Goal: Task Accomplishment & Management: Manage account settings

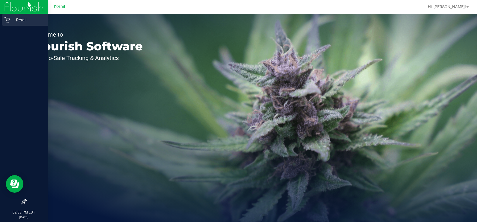
click at [7, 21] on icon at bounding box center [7, 20] width 6 height 6
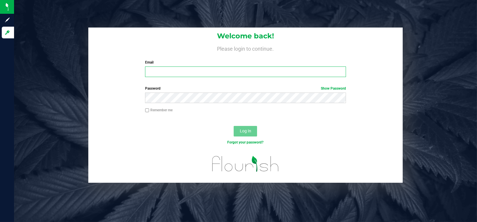
type input "[EMAIL_ADDRESS][DOMAIN_NAME]"
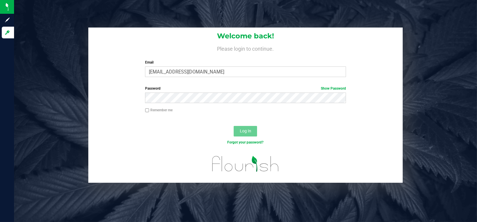
click at [290, 78] on div "Welcome back! Please login to continue. Email [EMAIL_ADDRESS][DOMAIN_NAME] Requ…" at bounding box center [245, 55] width 315 height 54
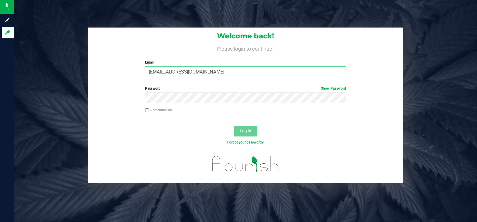
click at [290, 74] on input "[EMAIL_ADDRESS][DOMAIN_NAME]" at bounding box center [245, 71] width 201 height 11
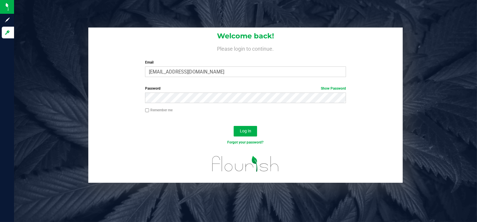
click at [380, 135] on div "Log In" at bounding box center [245, 133] width 315 height 20
click at [152, 106] on div "Password Show Password" at bounding box center [245, 97] width 315 height 22
click at [149, 111] on input "Remember me" at bounding box center [147, 110] width 4 height 4
checkbox input "true"
click at [253, 129] on button "Log In" at bounding box center [245, 131] width 23 height 11
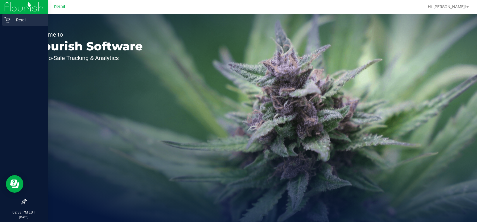
click at [17, 21] on p "Retail" at bounding box center [27, 19] width 35 height 7
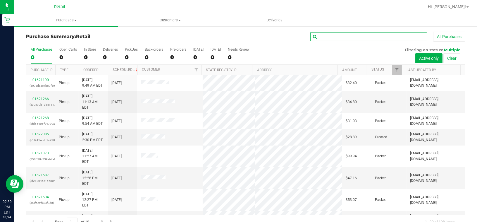
click at [363, 34] on input "text" at bounding box center [368, 36] width 117 height 9
type input "MONTERV"
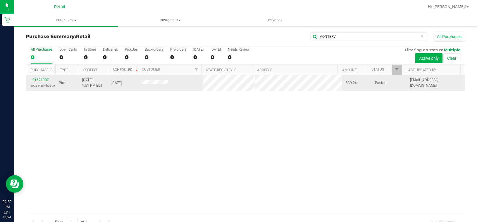
click at [45, 80] on link "01621907" at bounding box center [40, 80] width 16 height 4
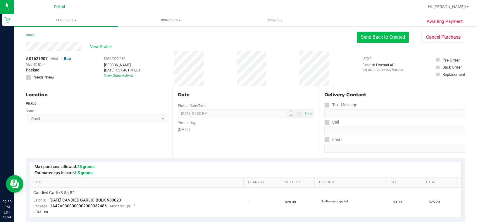
click at [358, 35] on button "Send Back to Created" at bounding box center [383, 37] width 52 height 11
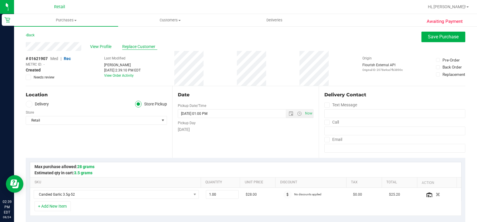
click at [140, 47] on span "Replace Customer" at bounding box center [139, 47] width 35 height 6
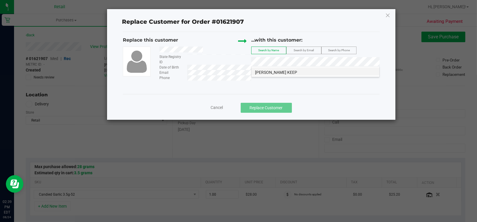
click at [270, 73] on span "[PERSON_NAME] KEEP" at bounding box center [276, 72] width 42 height 5
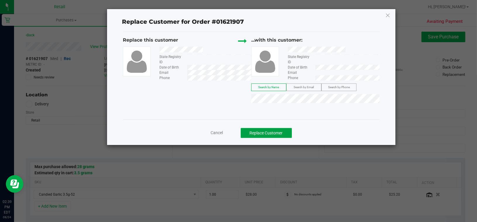
click at [272, 133] on button "Replace Customer" at bounding box center [266, 133] width 51 height 10
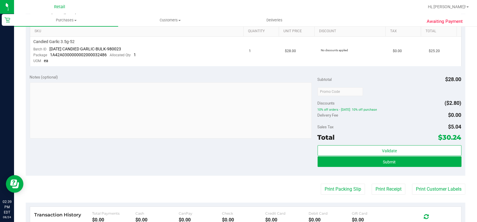
scroll to position [162, 0]
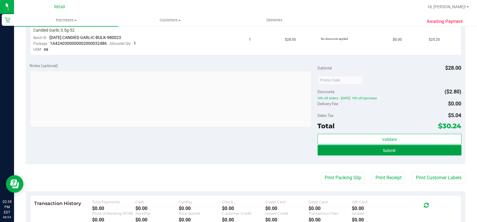
click at [402, 150] on button "Submit" at bounding box center [390, 150] width 144 height 11
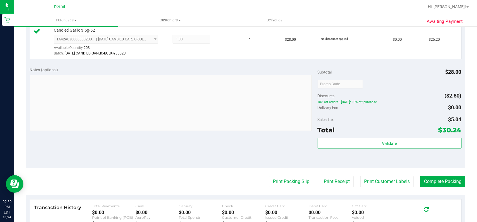
scroll to position [227, 0]
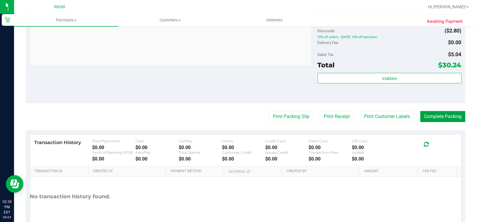
click at [445, 114] on button "Complete Packing" at bounding box center [443, 116] width 45 height 11
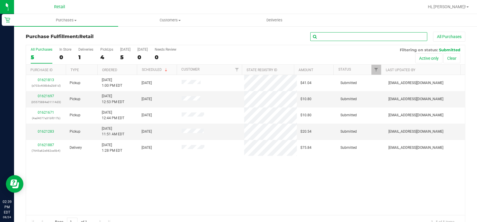
click at [361, 36] on input "text" at bounding box center [368, 36] width 117 height 9
type input "MONTERV"
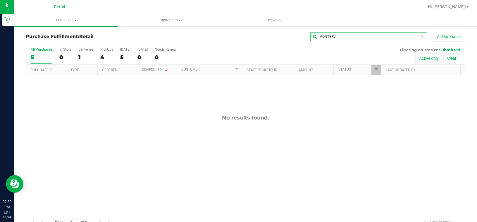
click at [358, 36] on input "MONTERV" at bounding box center [368, 36] width 117 height 9
click at [52, 22] on span "Purchases" at bounding box center [66, 20] width 104 height 5
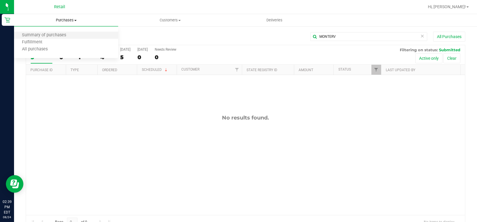
click at [51, 32] on li "Summary of purchases" at bounding box center [66, 35] width 104 height 7
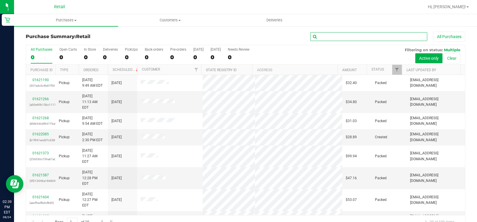
click at [323, 38] on input "text" at bounding box center [368, 36] width 117 height 9
type input "MONTERVIL"
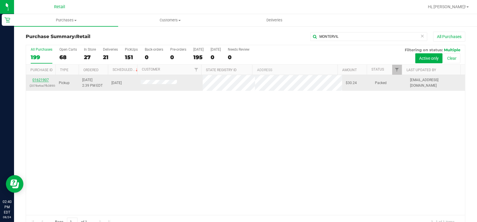
click at [42, 82] on link "01621907" at bounding box center [40, 80] width 16 height 4
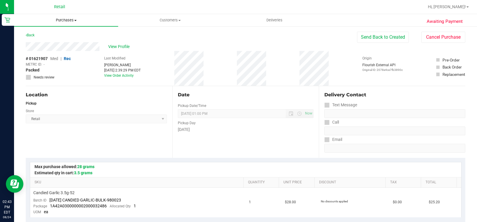
drag, startPoint x: 66, startPoint y: 21, endPoint x: 63, endPoint y: 22, distance: 3.3
click at [66, 21] on span "Purchases" at bounding box center [66, 20] width 104 height 5
click at [48, 37] on span "Summary of purchases" at bounding box center [44, 35] width 60 height 5
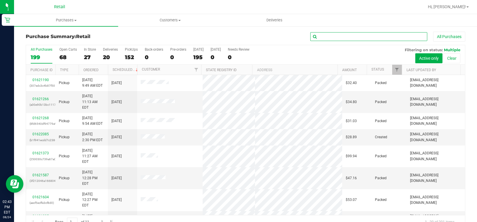
click at [330, 34] on input "text" at bounding box center [368, 36] width 117 height 9
click at [331, 36] on input "text" at bounding box center [368, 36] width 117 height 9
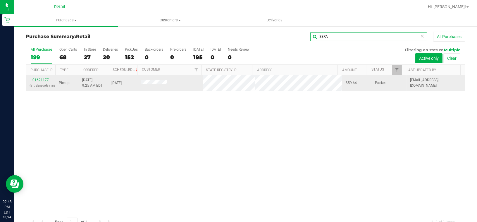
type input "SERA"
click at [37, 81] on link "01621177" at bounding box center [40, 80] width 16 height 4
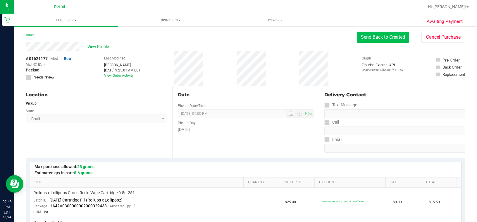
click at [364, 37] on button "Send Back to Created" at bounding box center [383, 37] width 52 height 11
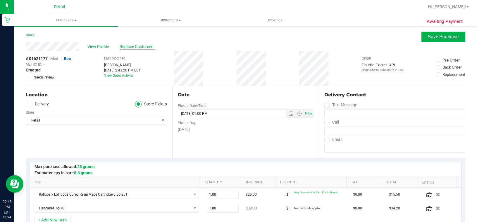
click at [128, 46] on span "Replace Customer" at bounding box center [137, 47] width 35 height 6
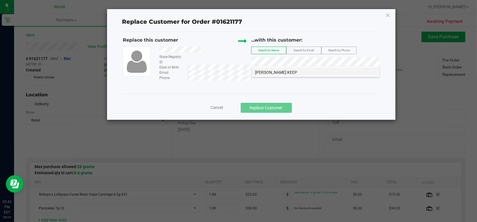
click at [291, 71] on span "[PERSON_NAME] KEEP" at bounding box center [276, 72] width 42 height 5
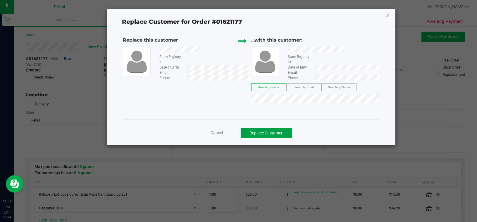
click at [272, 132] on button "Replace Customer" at bounding box center [266, 133] width 51 height 10
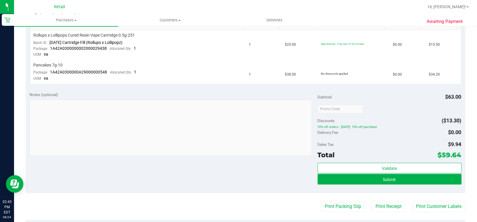
scroll to position [162, 0]
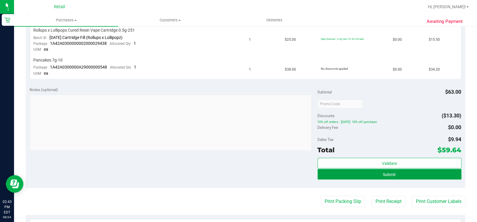
click at [392, 174] on button "Submit" at bounding box center [390, 174] width 144 height 11
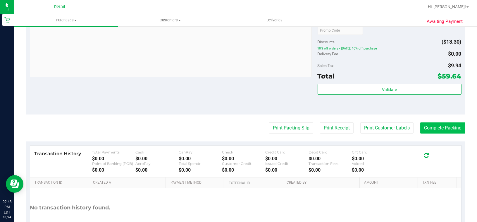
scroll to position [260, 0]
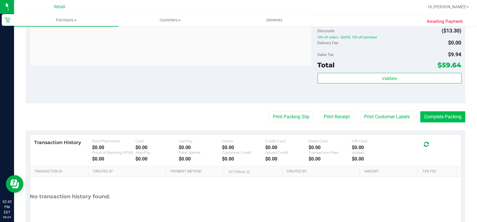
click at [438, 150] on div "Transaction History Total Payments $0.00 Cash $0.00 CanPay $0.00 Check $0.00 Cr…" at bounding box center [246, 150] width 423 height 23
click at [432, 122] on purchase-details "Back Edit Purchase Cancel Purchase View Profile # 01621177 Med | Rec METRC ID: …" at bounding box center [246, 6] width 440 height 468
click at [436, 115] on button "Complete Packing" at bounding box center [443, 116] width 45 height 11
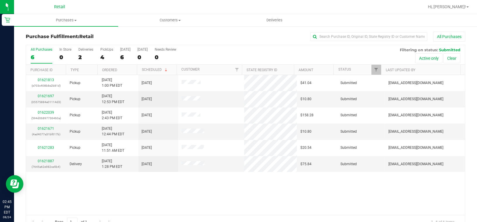
click at [358, 32] on div "All Purchases" at bounding box center [318, 37] width 293 height 10
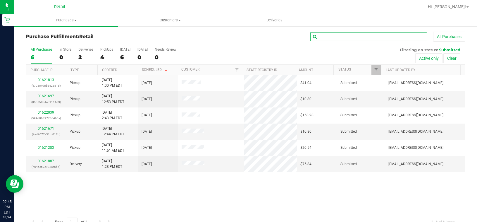
click at [350, 33] on input "text" at bounding box center [368, 36] width 117 height 9
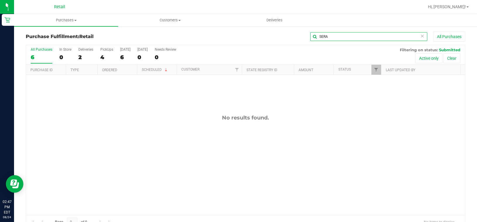
click at [332, 36] on input "SERA" at bounding box center [368, 36] width 117 height 9
type input "[PERSON_NAME]"
click at [67, 18] on span "Purchases" at bounding box center [66, 20] width 104 height 5
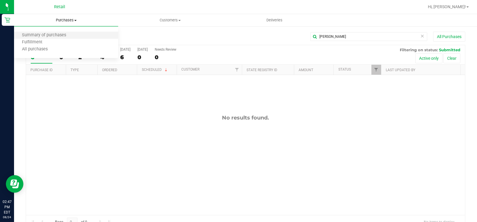
click at [49, 32] on li "Summary of purchases" at bounding box center [66, 35] width 104 height 7
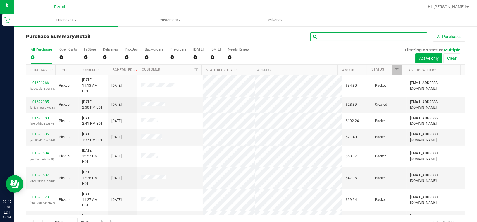
click at [343, 36] on input "text" at bounding box center [368, 36] width 117 height 9
type input "[PERSON_NAME]"
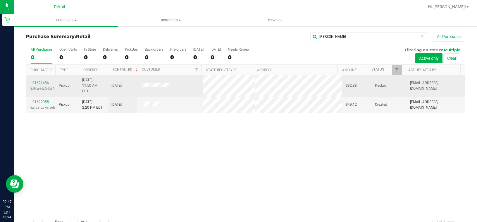
click at [40, 81] on link "01621486" at bounding box center [40, 83] width 16 height 4
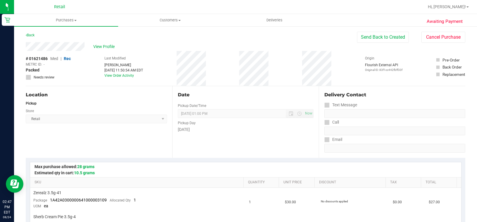
click at [374, 37] on button "Send Back to Created" at bounding box center [383, 37] width 52 height 11
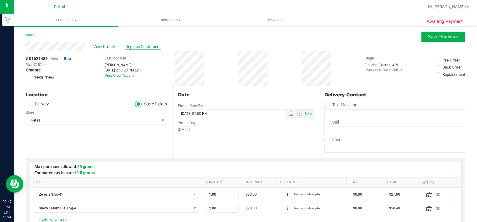
click at [134, 46] on span "Replace Customer" at bounding box center [143, 47] width 35 height 6
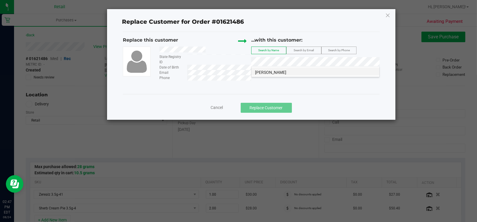
click at [274, 73] on span "[PERSON_NAME]" at bounding box center [270, 72] width 31 height 5
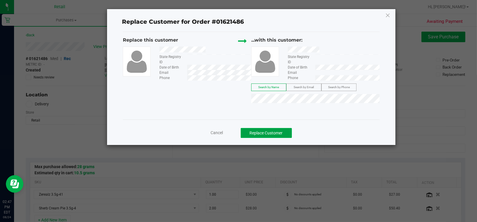
click at [270, 132] on button "Replace Customer" at bounding box center [266, 133] width 51 height 10
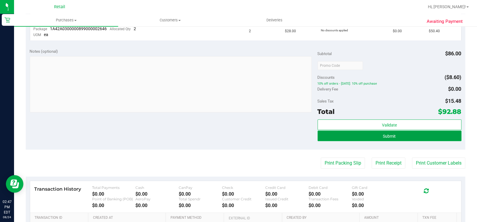
click at [404, 136] on button "Submit" at bounding box center [390, 136] width 144 height 11
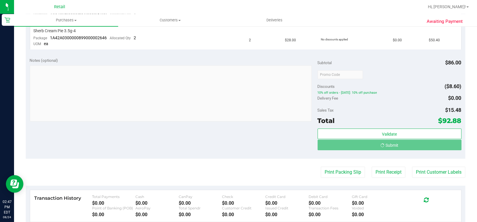
scroll to position [177, 0]
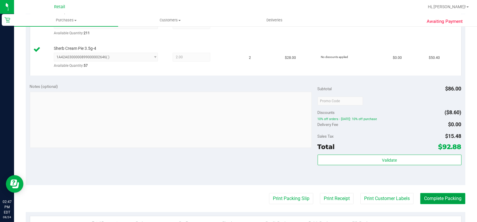
click at [422, 201] on button "Complete Packing" at bounding box center [443, 198] width 45 height 11
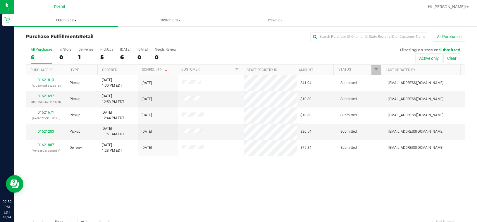
click at [71, 18] on span "Purchases" at bounding box center [66, 20] width 104 height 5
click at [54, 39] on li "Summary of purchases" at bounding box center [66, 35] width 104 height 7
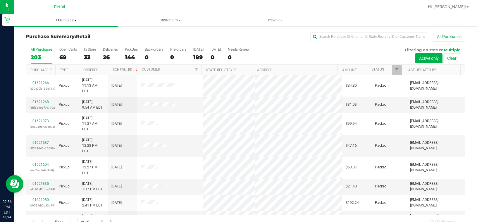
click at [56, 19] on span "Purchases" at bounding box center [66, 20] width 104 height 5
click at [47, 37] on li "Summary of purchases" at bounding box center [66, 35] width 104 height 7
click at [68, 19] on span "Purchases" at bounding box center [66, 20] width 104 height 5
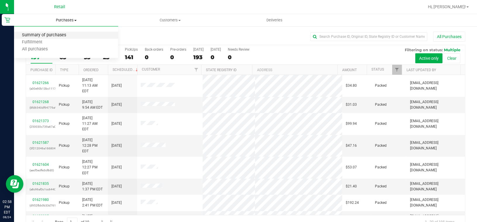
click at [57, 35] on span "Summary of purchases" at bounding box center [44, 35] width 60 height 5
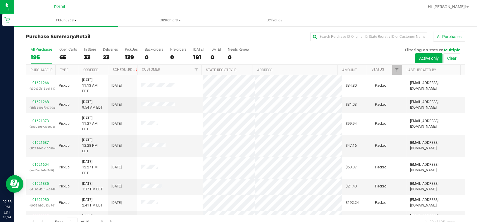
click at [65, 19] on span "Purchases" at bounding box center [66, 20] width 104 height 5
click at [62, 36] on span "Summary of purchases" at bounding box center [44, 35] width 60 height 5
click at [57, 20] on span "Purchases" at bounding box center [66, 20] width 104 height 5
click at [48, 34] on span "Summary of purchases" at bounding box center [44, 35] width 60 height 5
click at [133, 59] on div "0" at bounding box center [131, 57] width 13 height 7
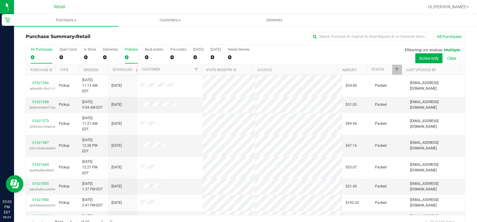
click at [0, 0] on input "PickUps 0" at bounding box center [0, 0] width 0 height 0
